Goal: Information Seeking & Learning: Learn about a topic

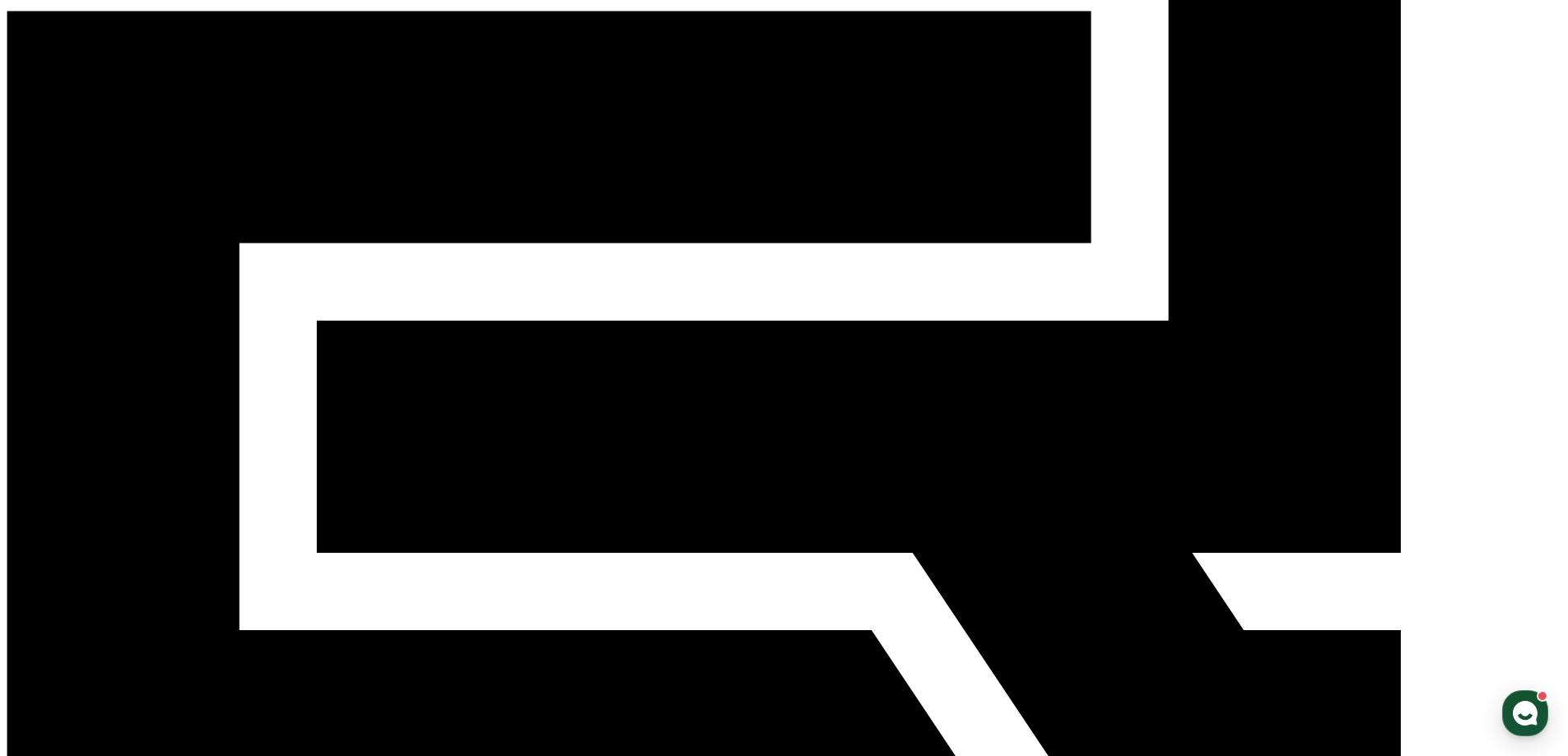
scroll to position [329, 0]
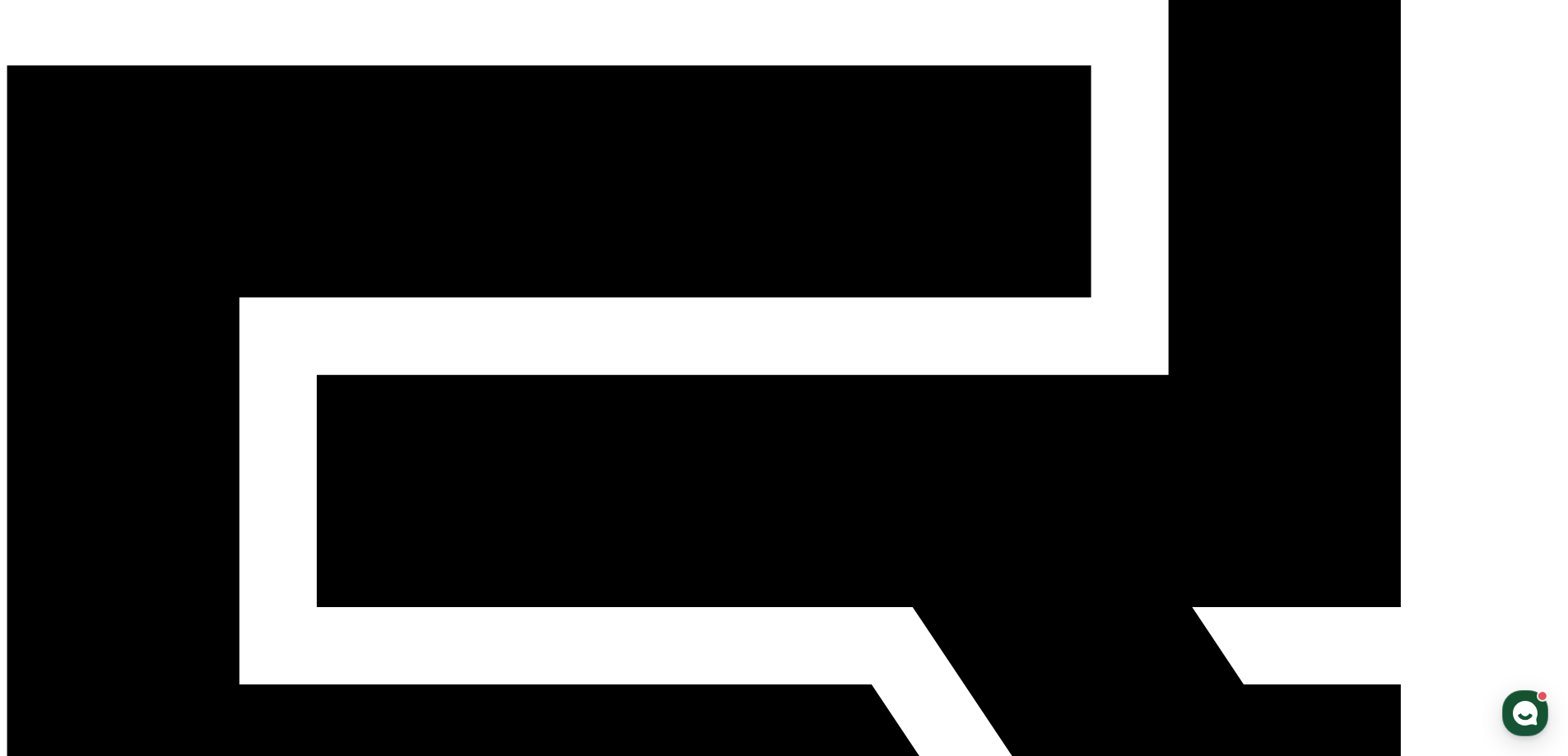
scroll to position [247, 0]
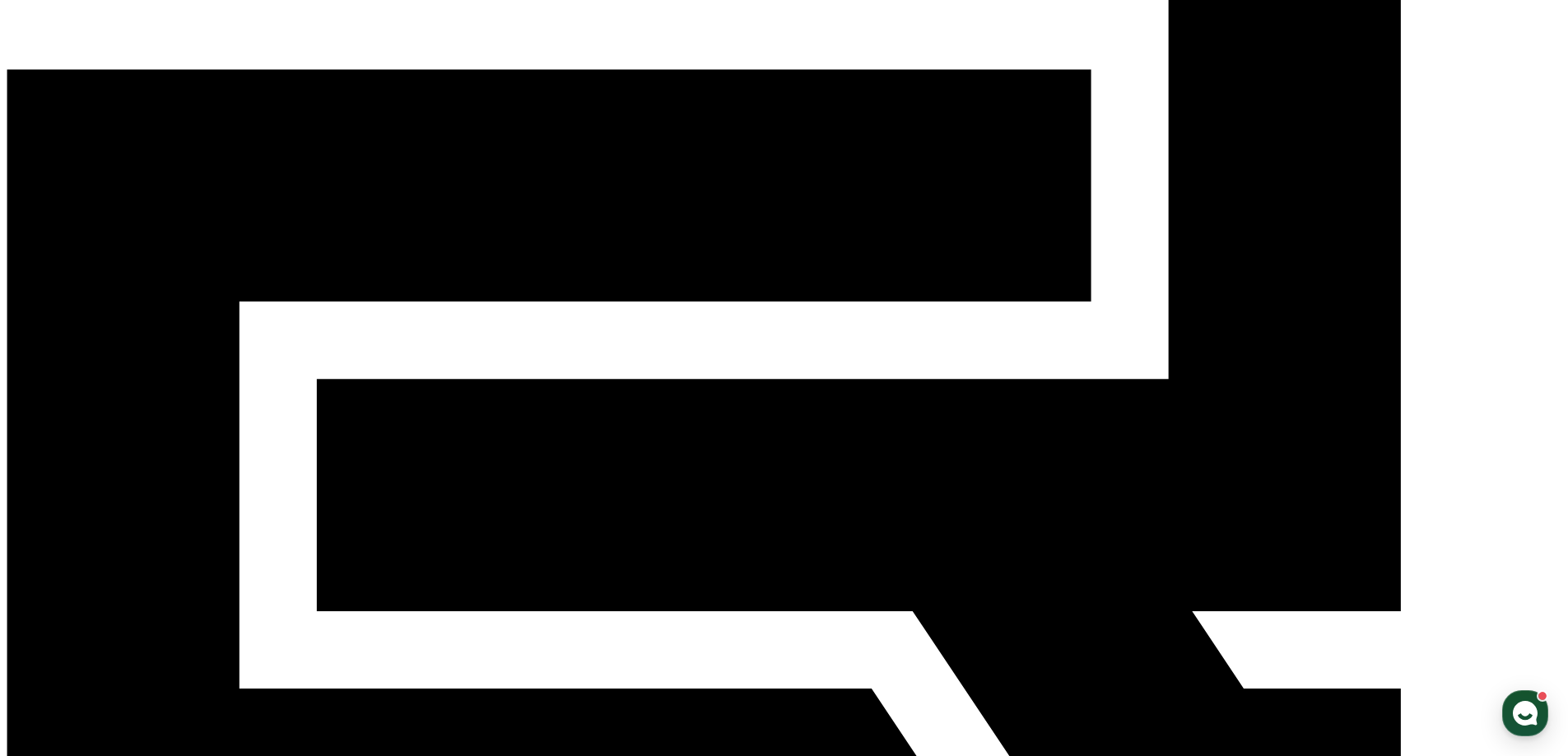
drag, startPoint x: 1410, startPoint y: 558, endPoint x: 1354, endPoint y: 529, distance: 63.1
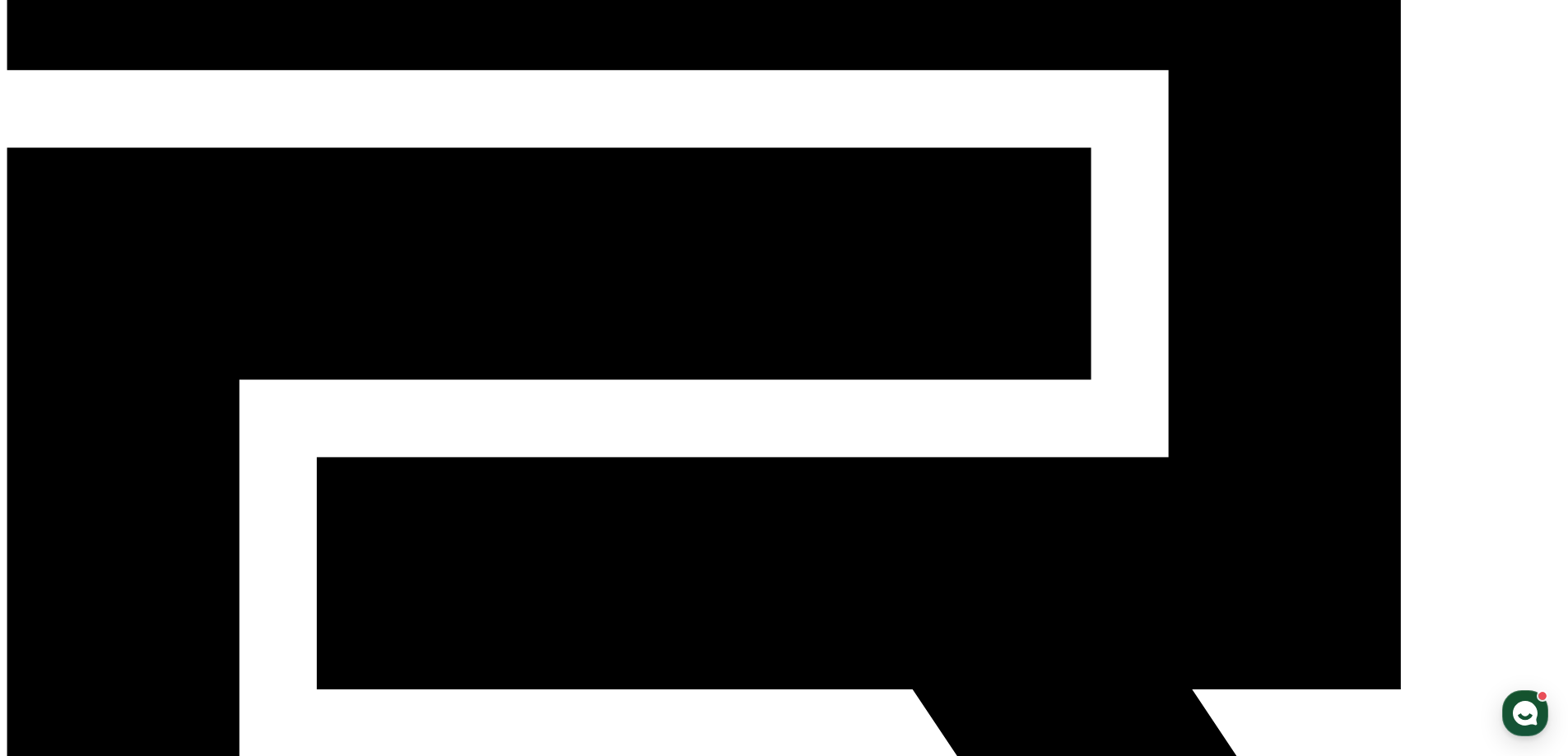
scroll to position [165, 0]
